Goal: Task Accomplishment & Management: Manage account settings

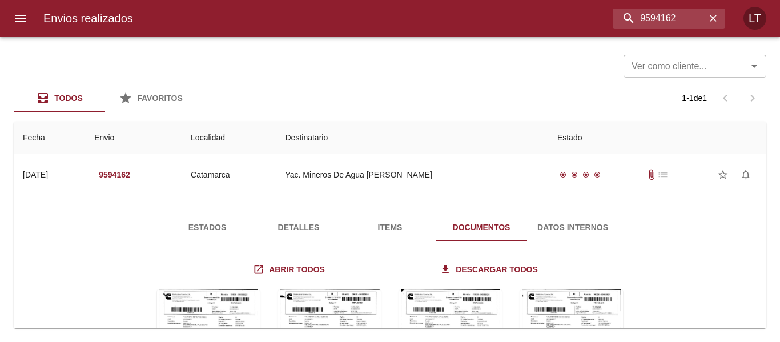
click at [7, 8] on div at bounding box center [5, 171] width 11 height 342
click at [17, 11] on button "menu" at bounding box center [20, 18] width 27 height 27
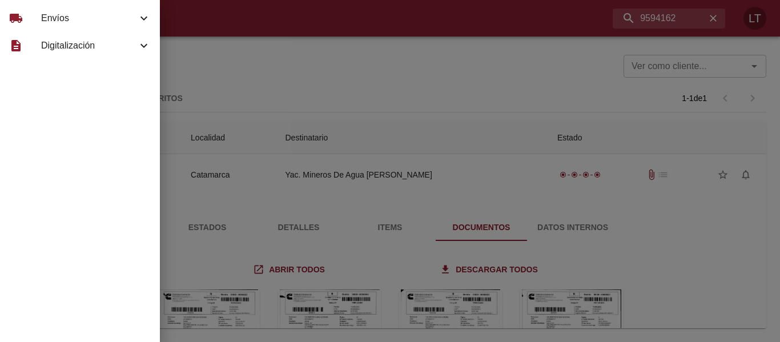
click at [49, 21] on span "Envíos" at bounding box center [89, 18] width 96 height 14
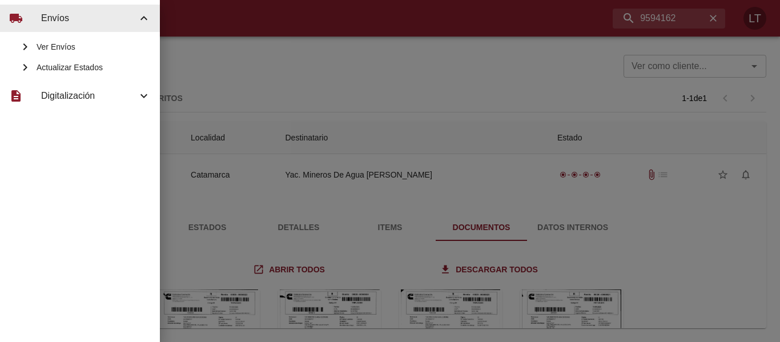
click at [89, 62] on span "Actualizar Estados" at bounding box center [94, 67] width 114 height 11
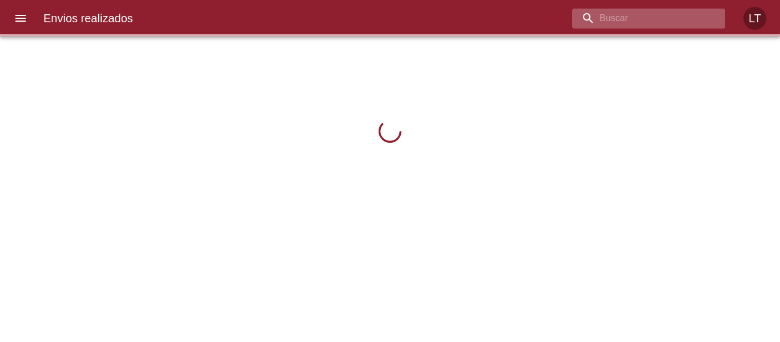
click at [661, 25] on input "buscar" at bounding box center [639, 19] width 134 height 20
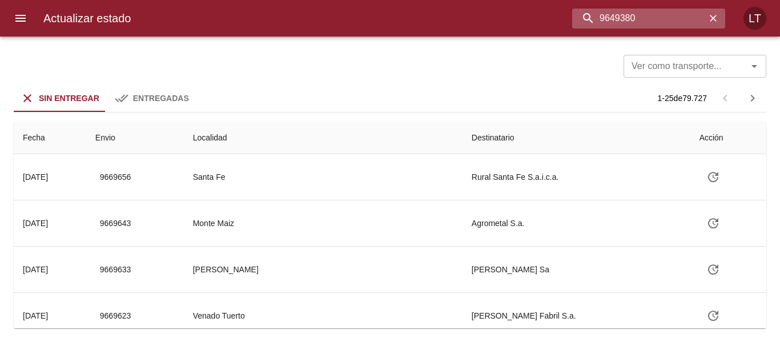
type input "9649380"
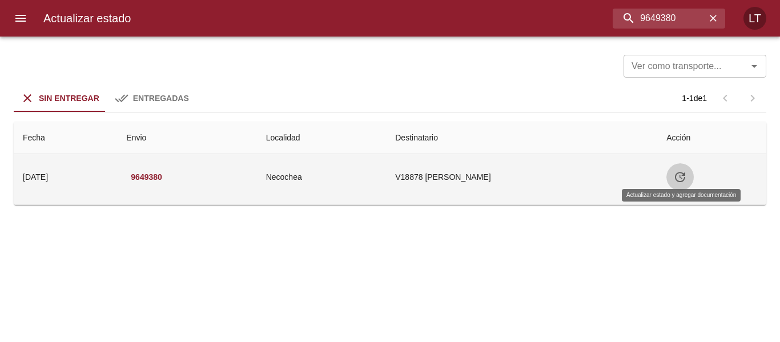
click at [673, 183] on button "Tabla de envíos del cliente" at bounding box center [679, 176] width 27 height 27
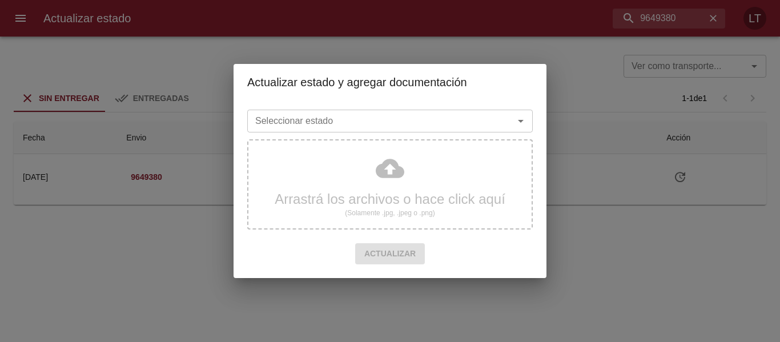
click at [466, 123] on input "Seleccionar estado" at bounding box center [373, 121] width 245 height 16
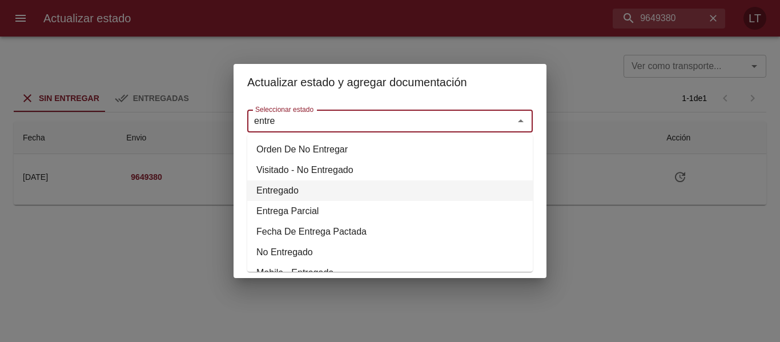
click at [286, 192] on li "Entregado" at bounding box center [389, 190] width 285 height 21
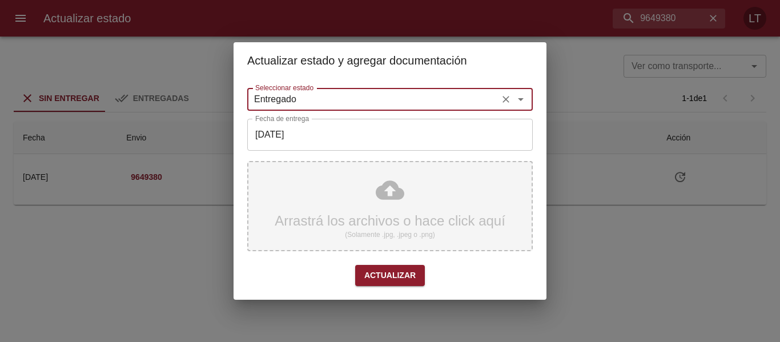
type input "Entregado"
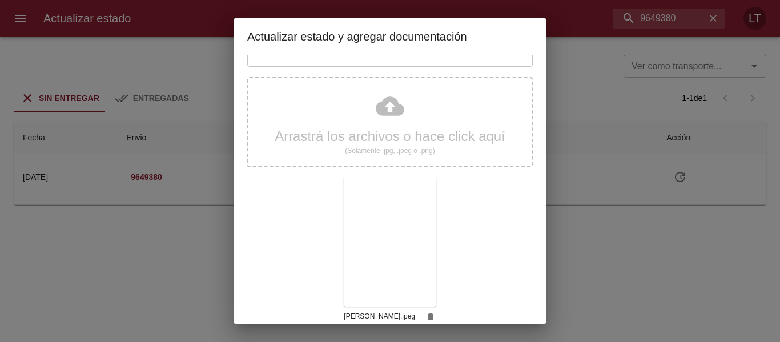
scroll to position [107, 0]
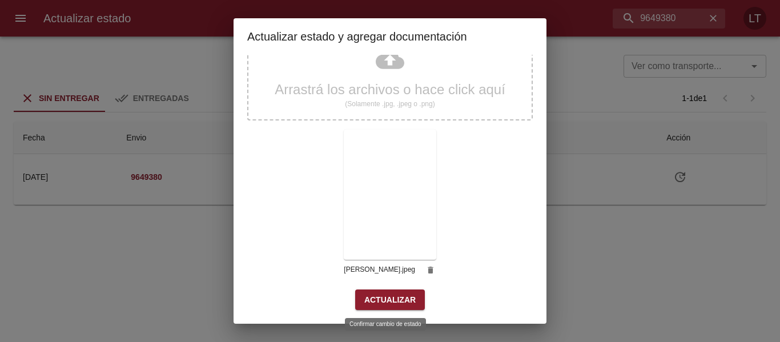
click at [405, 304] on span "Actualizar" at bounding box center [389, 300] width 51 height 14
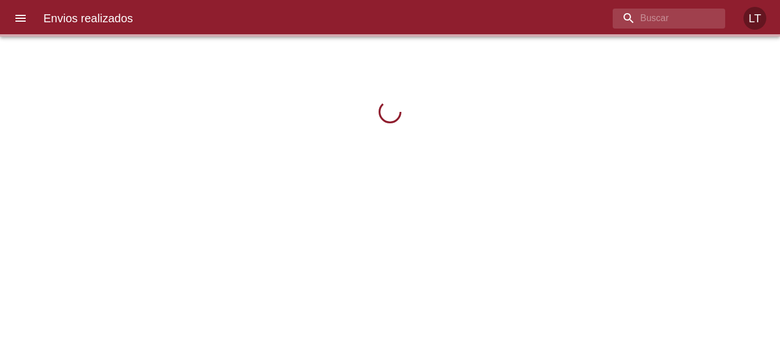
drag, startPoint x: 35, startPoint y: 15, endPoint x: 27, endPoint y: 16, distance: 8.6
click at [33, 14] on div "Envios realizados LT" at bounding box center [390, 18] width 780 height 37
click at [27, 16] on icon "menu" at bounding box center [21, 18] width 14 height 14
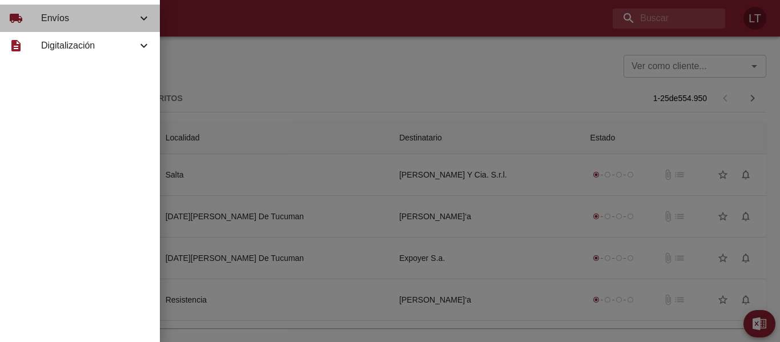
click at [63, 26] on div "local_shipping Envíos" at bounding box center [80, 18] width 160 height 27
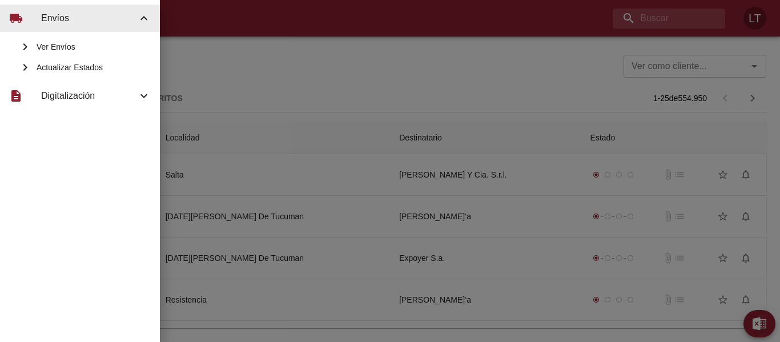
click at [70, 63] on span "Actualizar Estados" at bounding box center [94, 67] width 114 height 11
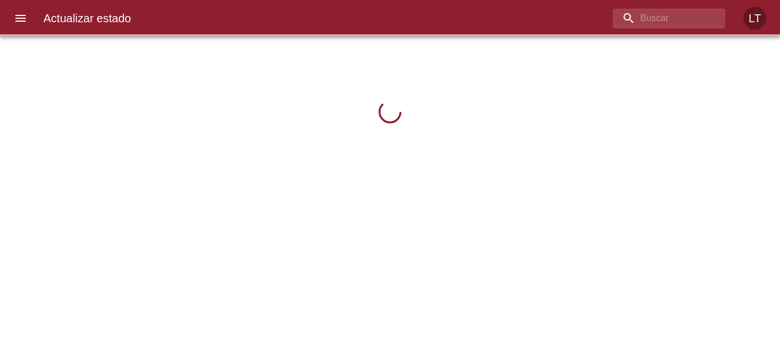
click at [647, 34] on div "Actualizar estado LT" at bounding box center [390, 18] width 780 height 37
click at [648, 14] on input "buscar" at bounding box center [639, 19] width 134 height 20
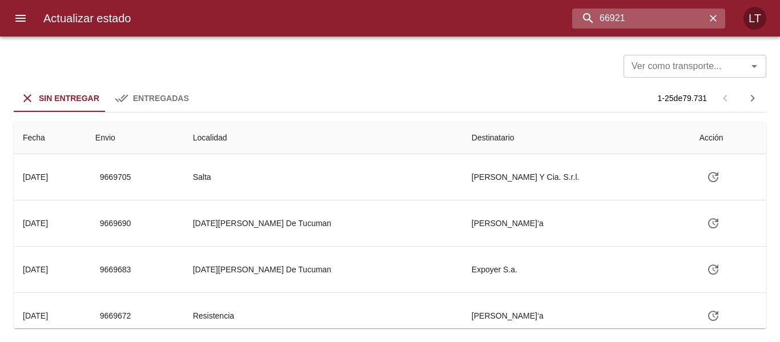
type input "66921"
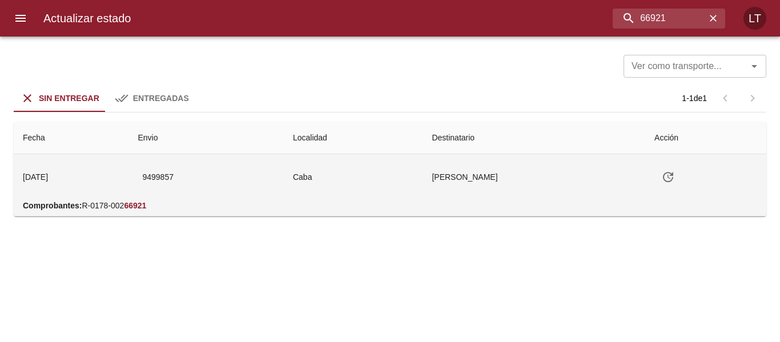
click at [503, 184] on td "[PERSON_NAME]" at bounding box center [534, 177] width 223 height 46
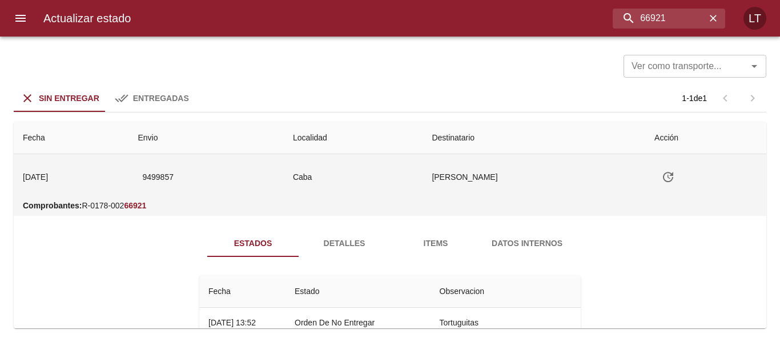
click at [229, 190] on td "9499857" at bounding box center [205, 177] width 155 height 46
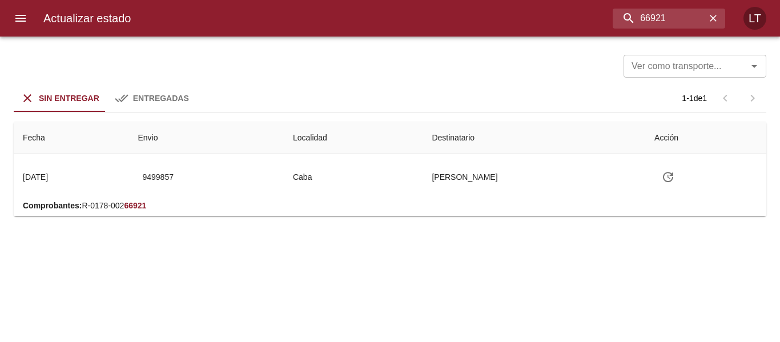
click at [174, 89] on button "Entregadas" at bounding box center [151, 98] width 91 height 27
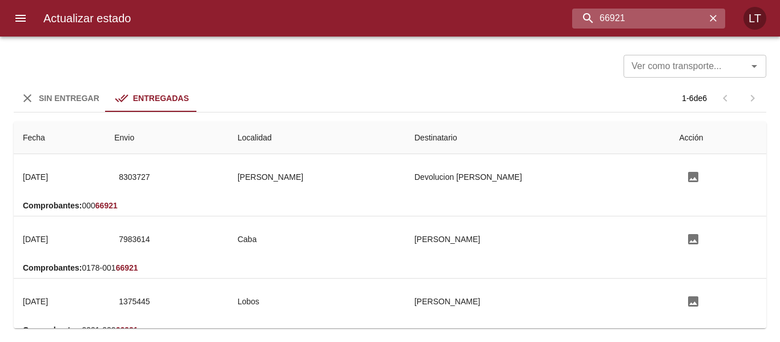
click at [679, 12] on input "66921" at bounding box center [639, 19] width 134 height 20
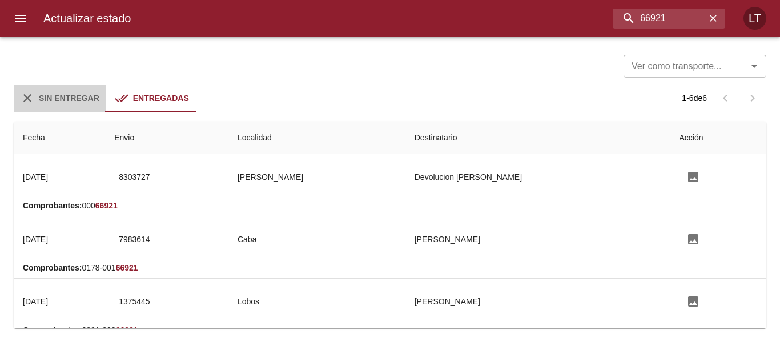
click at [61, 111] on button "Sin Entregar" at bounding box center [60, 98] width 92 height 27
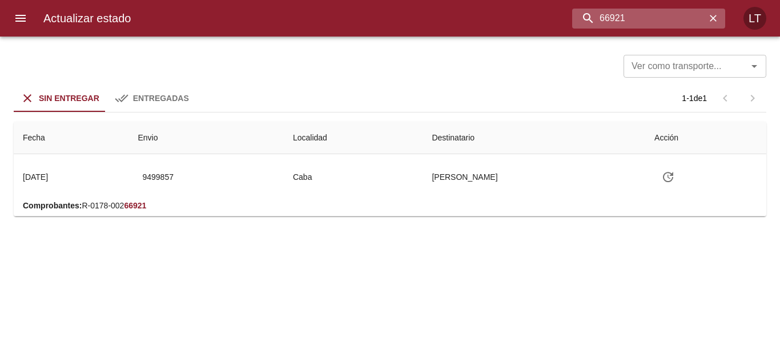
click at [635, 9] on input "66921" at bounding box center [639, 19] width 134 height 20
paste input "9594162"
type input "9594162"
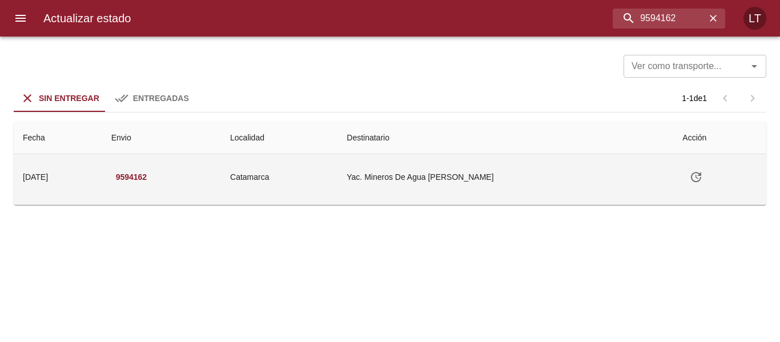
click at [471, 165] on td "Yac. Mineros De Agua [PERSON_NAME]" at bounding box center [505, 177] width 336 height 46
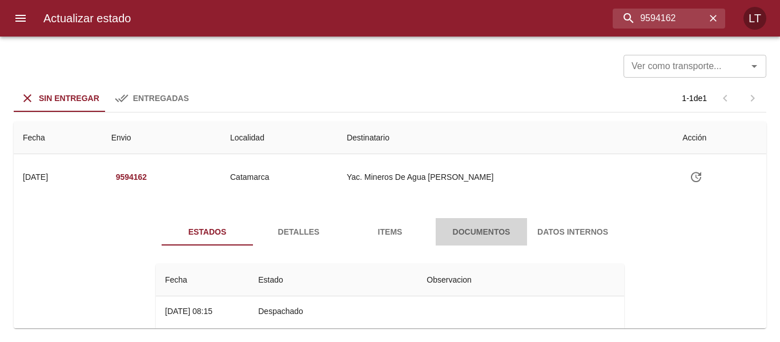
click at [460, 228] on span "Documentos" at bounding box center [481, 232] width 78 height 14
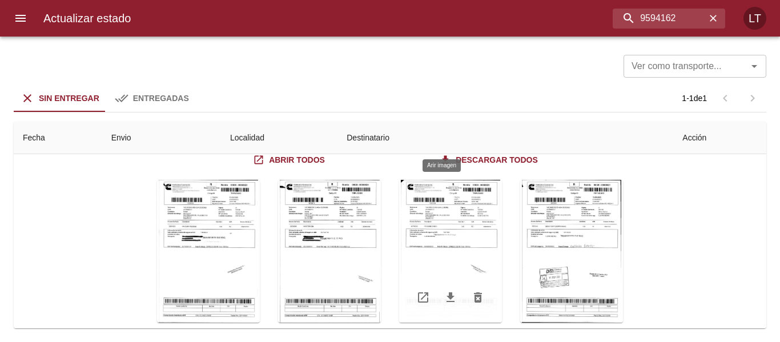
click at [480, 228] on div "Tabla de envíos del cliente" at bounding box center [450, 251] width 103 height 143
click at [566, 233] on div "Tabla de envíos del cliente" at bounding box center [571, 251] width 103 height 143
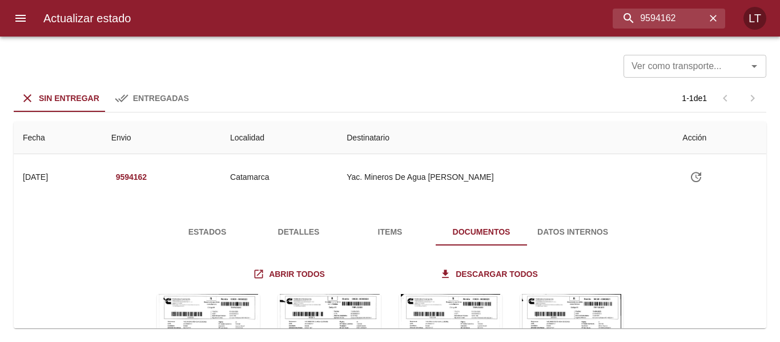
drag, startPoint x: 301, startPoint y: 234, endPoint x: 283, endPoint y: 238, distance: 18.7
click at [300, 234] on span "Detalles" at bounding box center [299, 232] width 78 height 14
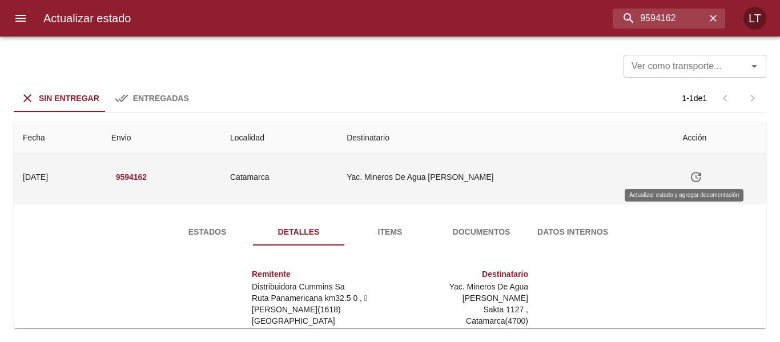
click at [691, 181] on icon "Tabla de envíos del cliente" at bounding box center [696, 177] width 10 height 10
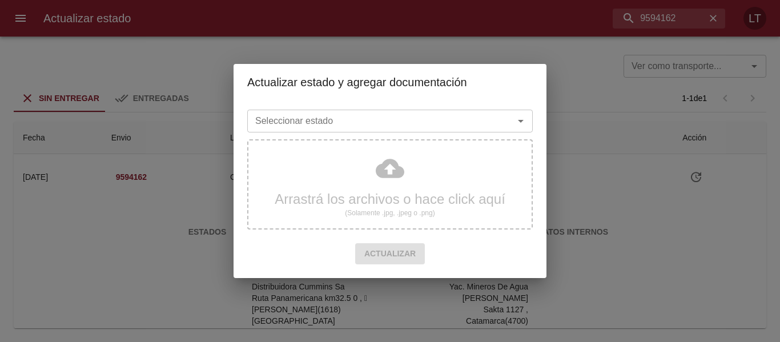
click at [387, 122] on input "Seleccionar estado" at bounding box center [373, 121] width 245 height 16
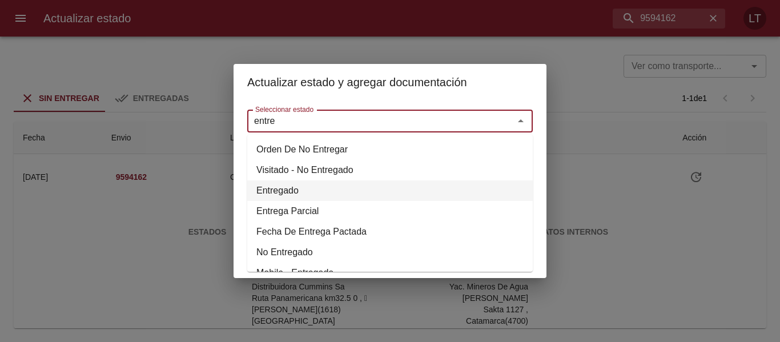
click at [281, 186] on li "Entregado" at bounding box center [389, 190] width 285 height 21
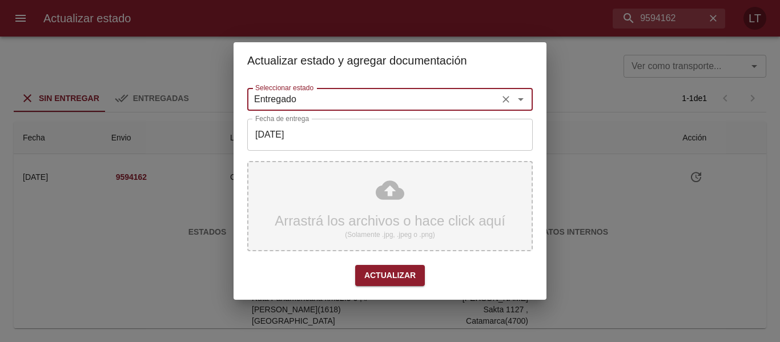
type input "Entregado"
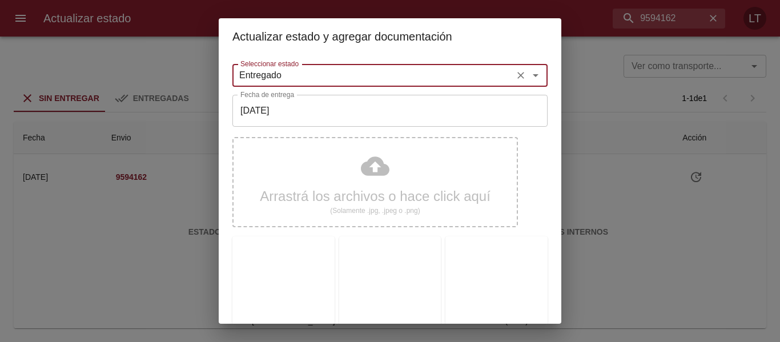
click at [281, 116] on input "[DATE]" at bounding box center [389, 111] width 315 height 32
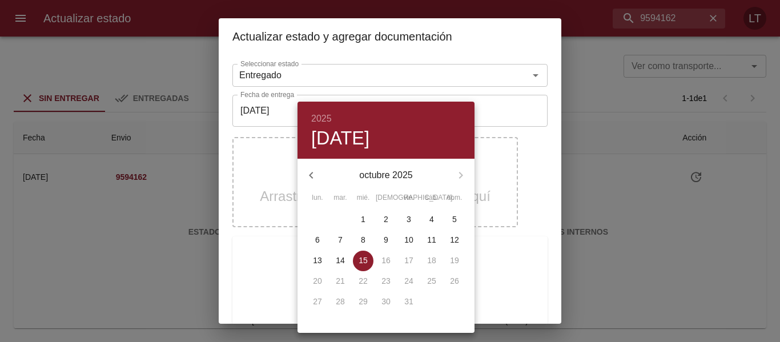
click at [307, 172] on icon "button" at bounding box center [311, 175] width 14 height 14
click at [454, 260] on p "21" at bounding box center [454, 260] width 9 height 11
type input "[DATE]"
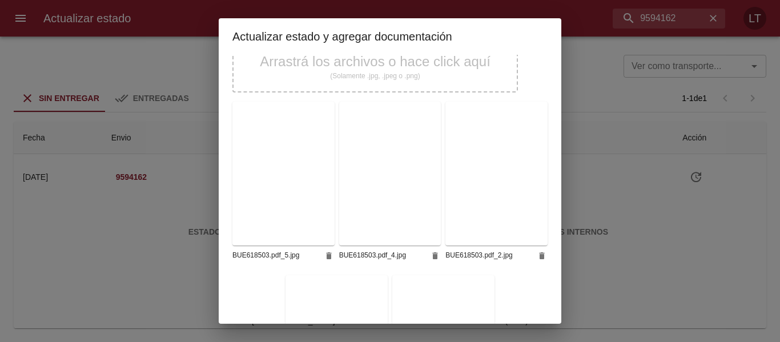
scroll to position [286, 0]
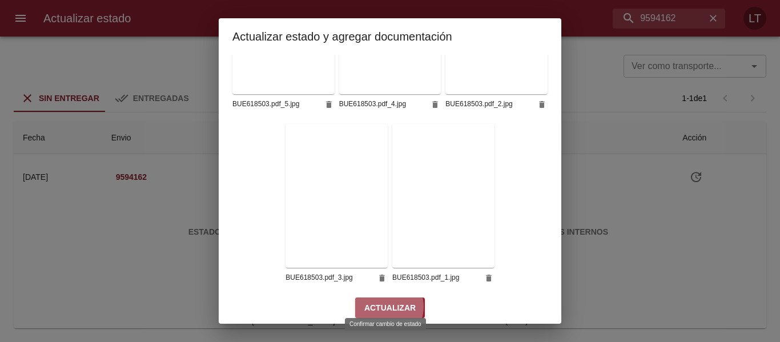
click at [379, 301] on span "Actualizar" at bounding box center [389, 308] width 51 height 14
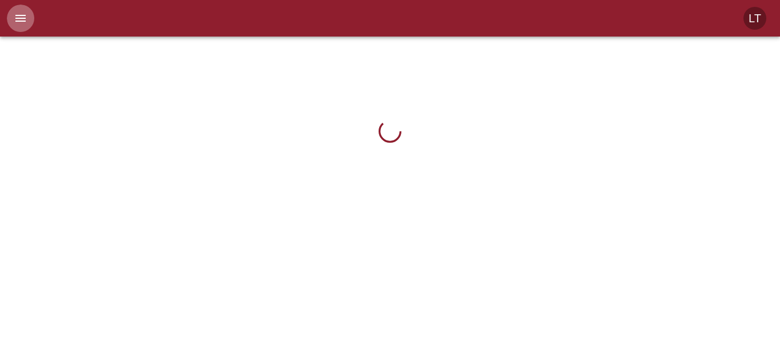
click at [28, 13] on button "menu" at bounding box center [20, 18] width 27 height 27
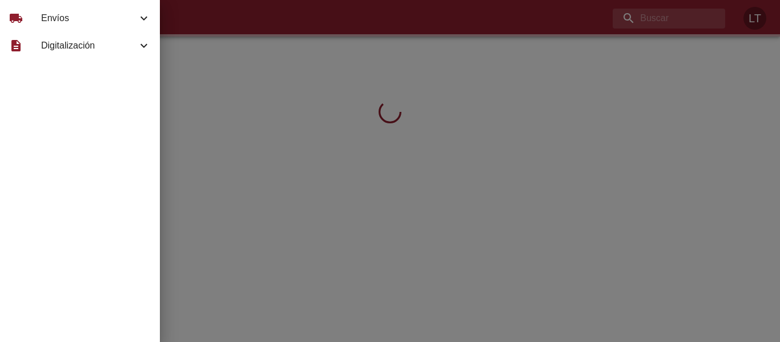
click at [368, 77] on div at bounding box center [390, 171] width 780 height 342
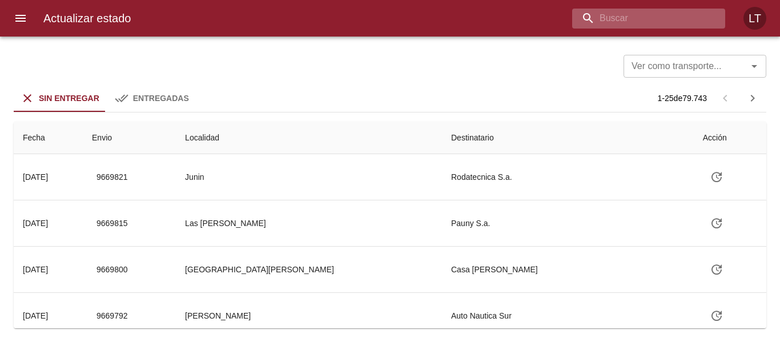
click at [683, 19] on input "buscar" at bounding box center [639, 19] width 134 height 20
paste input "9594162"
type input "9594162"
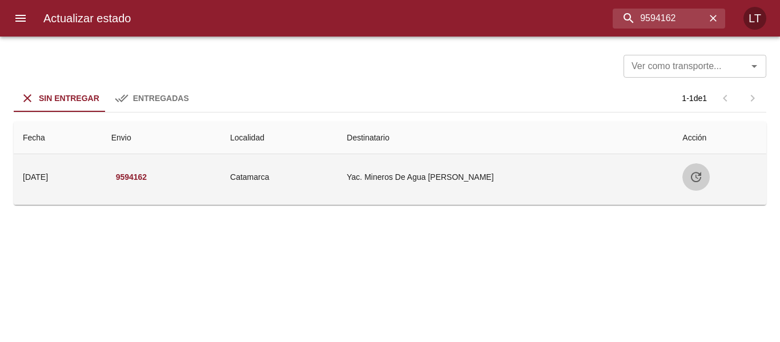
click at [695, 174] on icon "Tabla de envíos del cliente" at bounding box center [696, 177] width 10 height 10
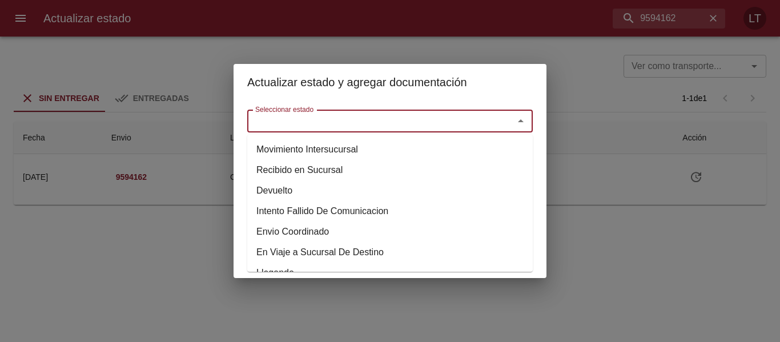
click at [468, 127] on input "Seleccionar estado" at bounding box center [373, 121] width 245 height 16
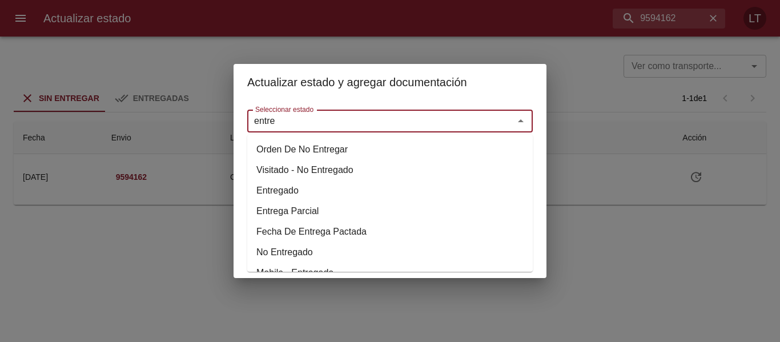
click at [293, 190] on li "Entregado" at bounding box center [389, 190] width 285 height 21
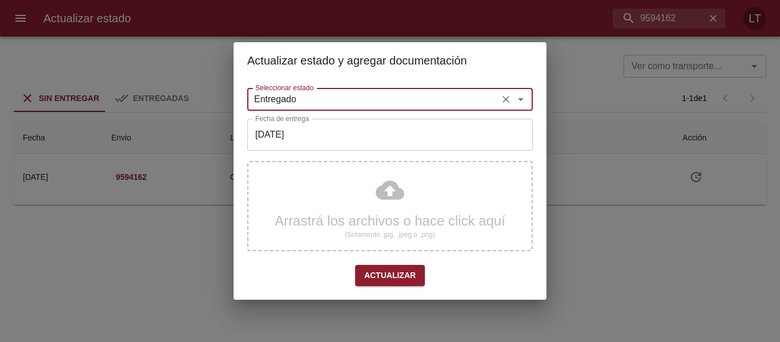
type input "Entregado"
click at [294, 147] on input "[DATE]" at bounding box center [389, 135] width 285 height 32
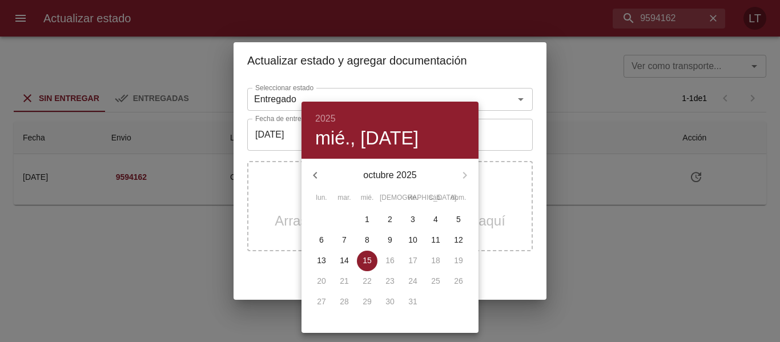
click at [313, 178] on icon "button" at bounding box center [315, 175] width 14 height 14
click at [465, 256] on span "21" at bounding box center [458, 260] width 21 height 11
type input "[DATE]"
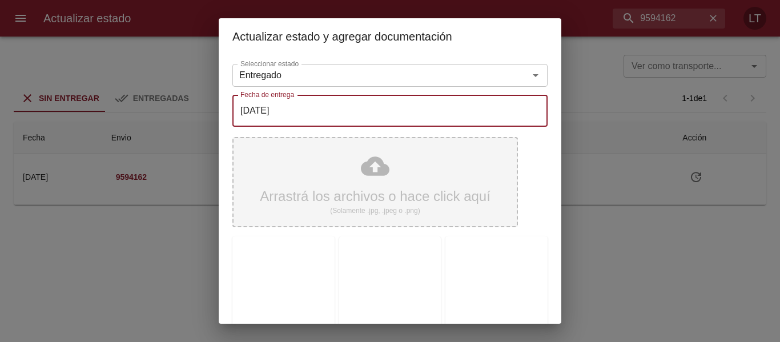
scroll to position [286, 0]
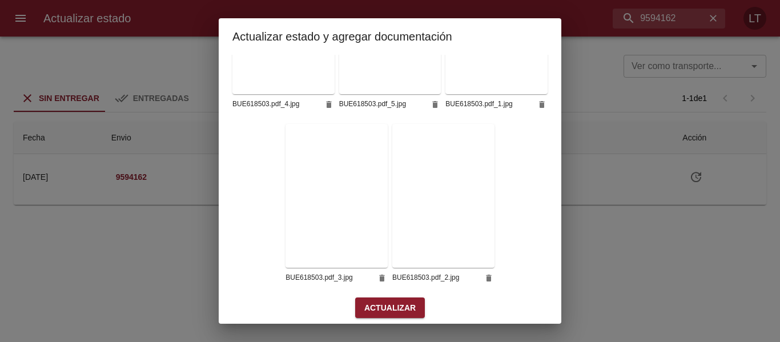
click at [392, 301] on span "Actualizar" at bounding box center [389, 308] width 51 height 14
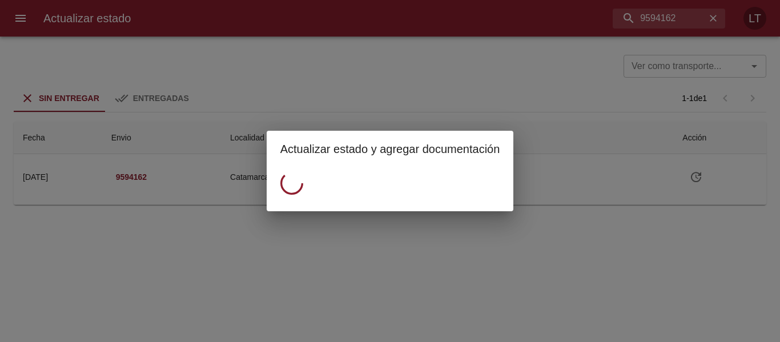
scroll to position [0, 0]
